Goal: Transaction & Acquisition: Register for event/course

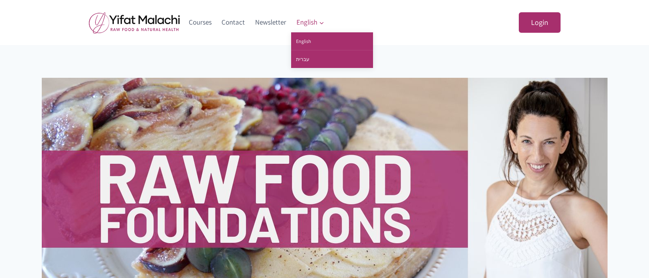
click at [320, 23] on icon "Expand" at bounding box center [322, 23] width 6 height 6
click at [301, 57] on link "עברית" at bounding box center [332, 59] width 82 height 18
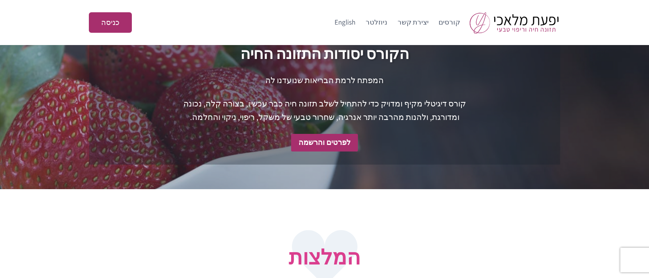
scroll to position [328, 0]
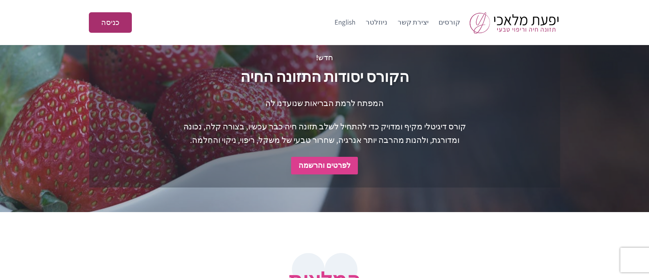
click at [330, 170] on strong "לפרטים והרשמה" at bounding box center [324, 164] width 52 height 9
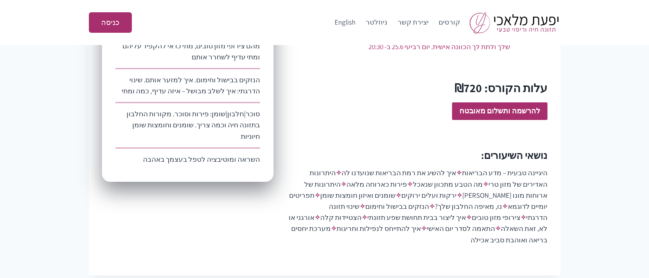
scroll to position [573, 0]
